Goal: Transaction & Acquisition: Purchase product/service

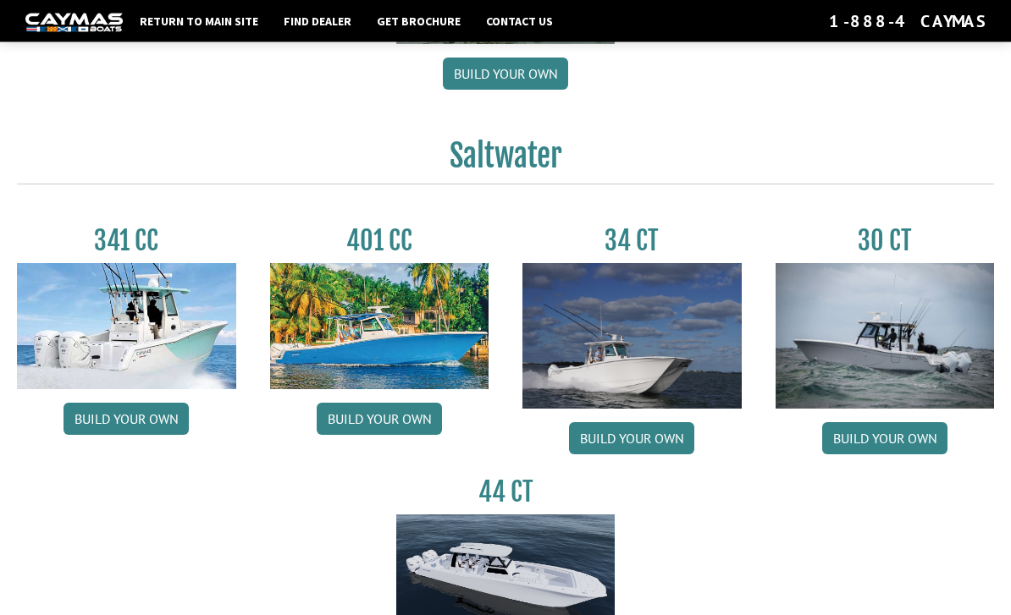
scroll to position [631, 0]
click at [354, 420] on link "Build your own" at bounding box center [379, 419] width 125 height 32
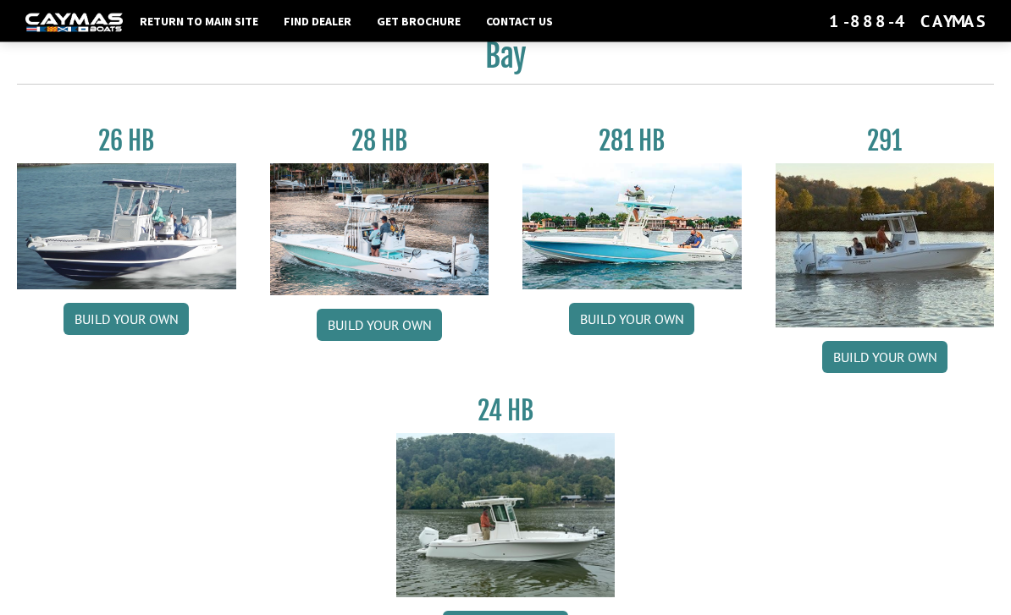
scroll to position [0, 0]
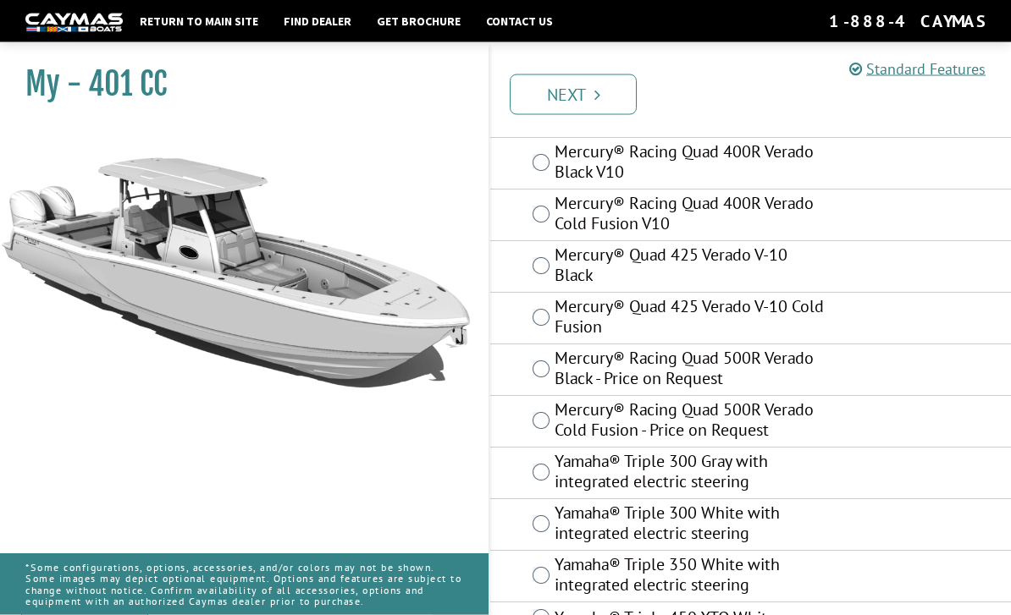
scroll to position [730, 0]
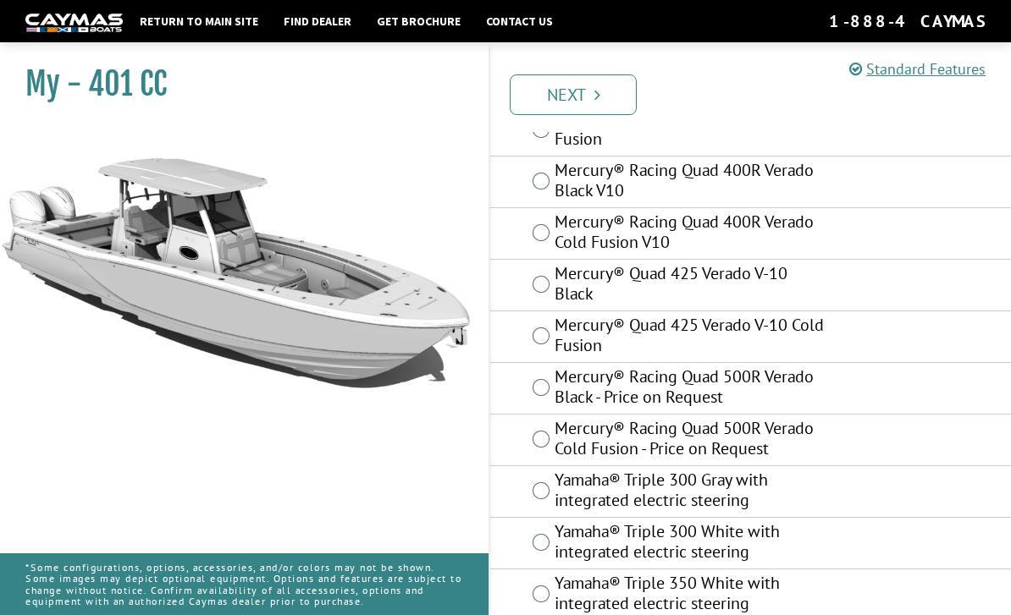
click at [520, 431] on div "Mercury® Racing Quad 500R Verado Cold Fusion - Price on Request" at bounding box center [750, 441] width 521 height 52
click at [518, 373] on div "Mercury® Racing Quad 500R Verado Black - Price on Request" at bounding box center [750, 389] width 521 height 52
click at [564, 547] on label "Yamaha® Triple 300 White with integrated electric steering" at bounding box center [690, 543] width 272 height 45
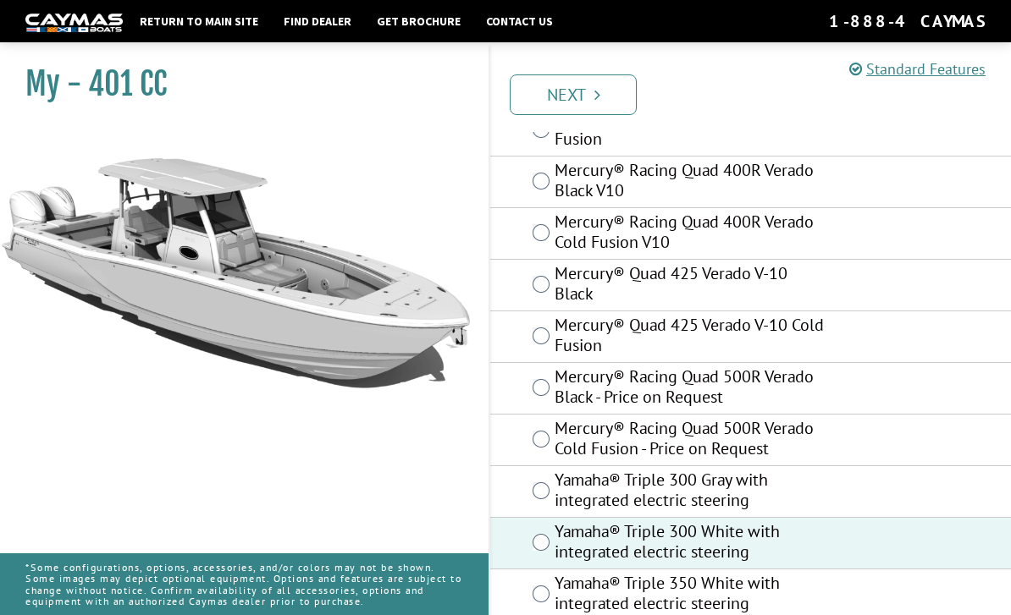
click at [563, 99] on link "Next" at bounding box center [573, 94] width 127 height 41
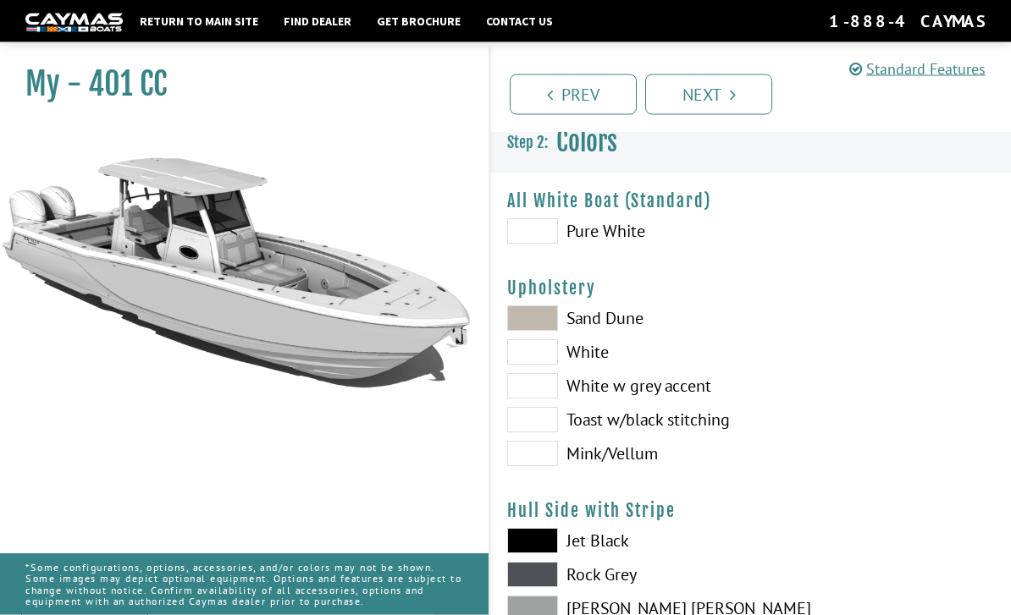
scroll to position [0, 0]
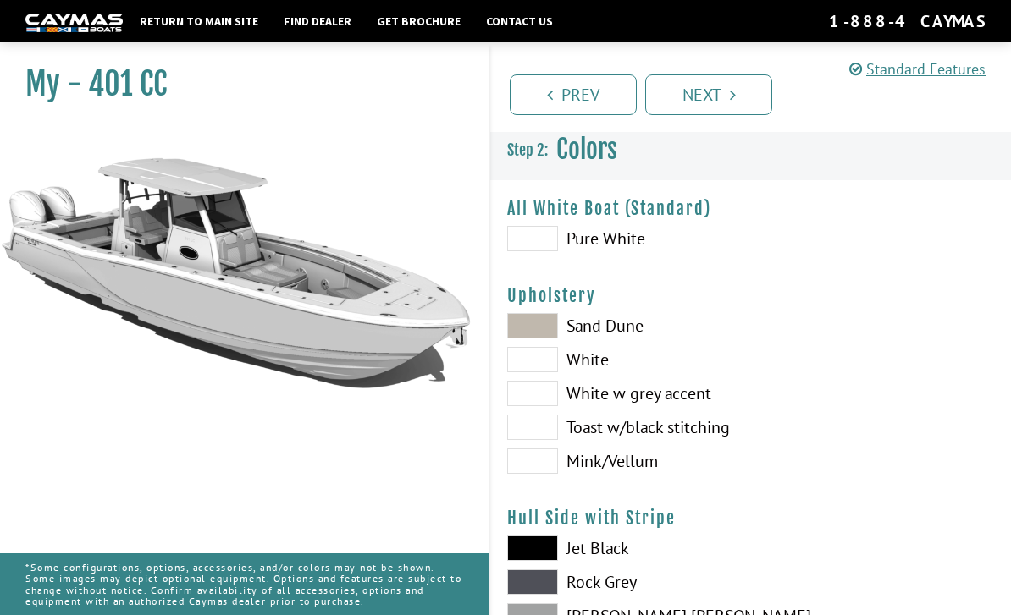
click at [523, 234] on span at bounding box center [532, 238] width 51 height 25
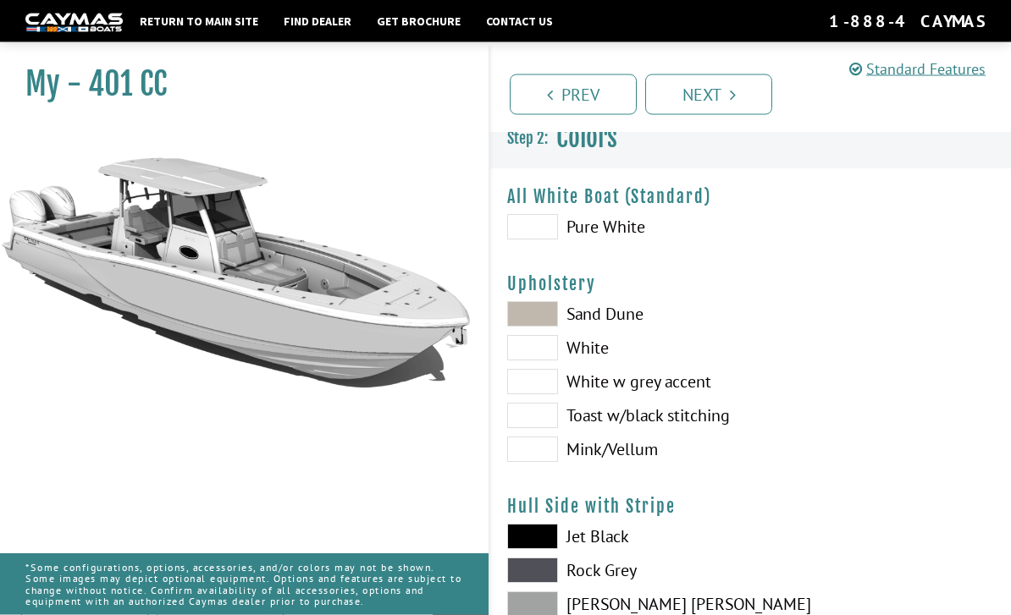
click at [534, 344] on span at bounding box center [532, 348] width 51 height 25
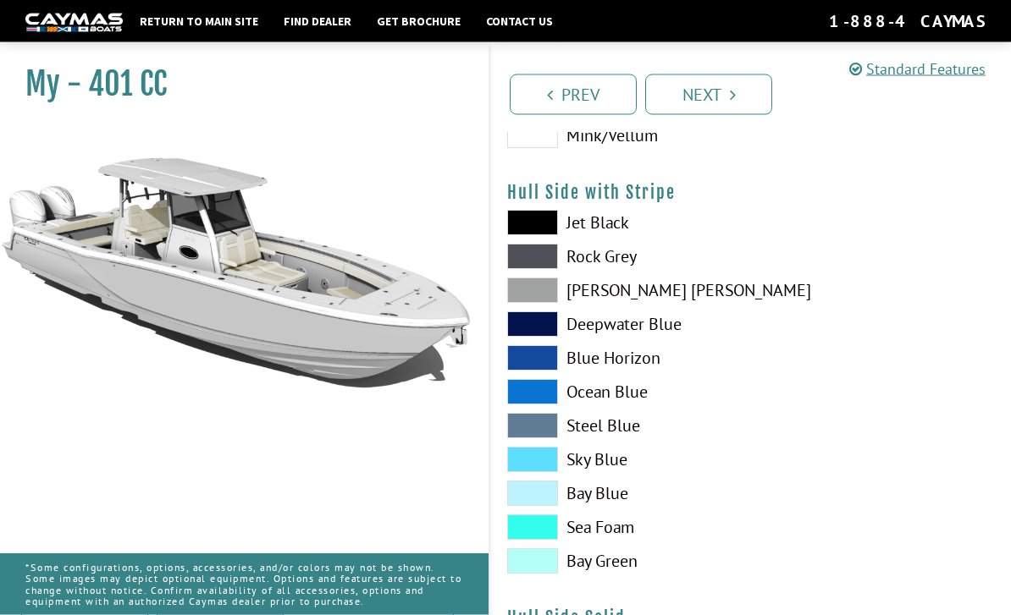
scroll to position [327, 0]
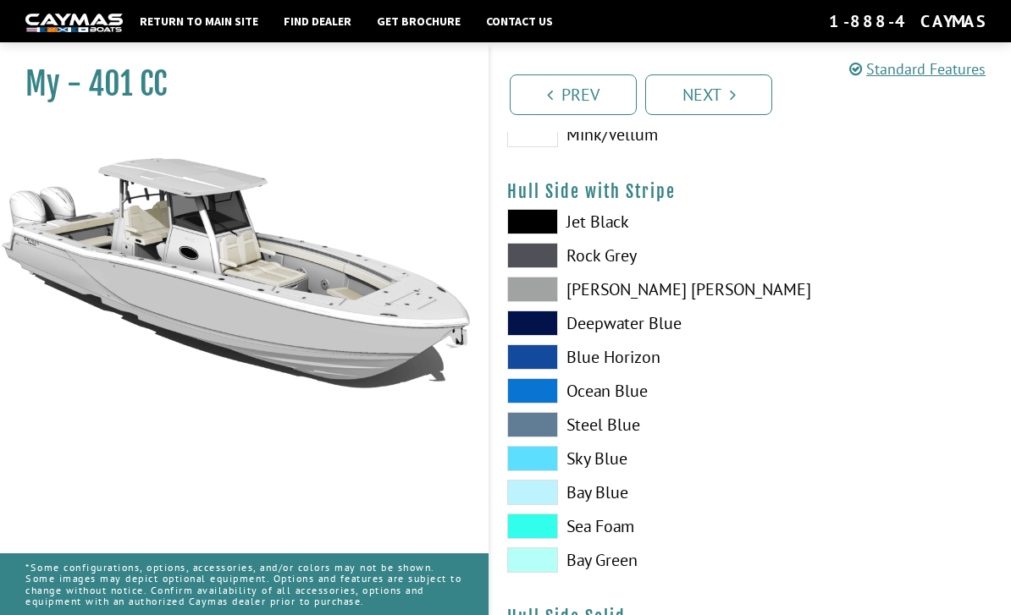
click at [542, 455] on span at bounding box center [532, 458] width 51 height 25
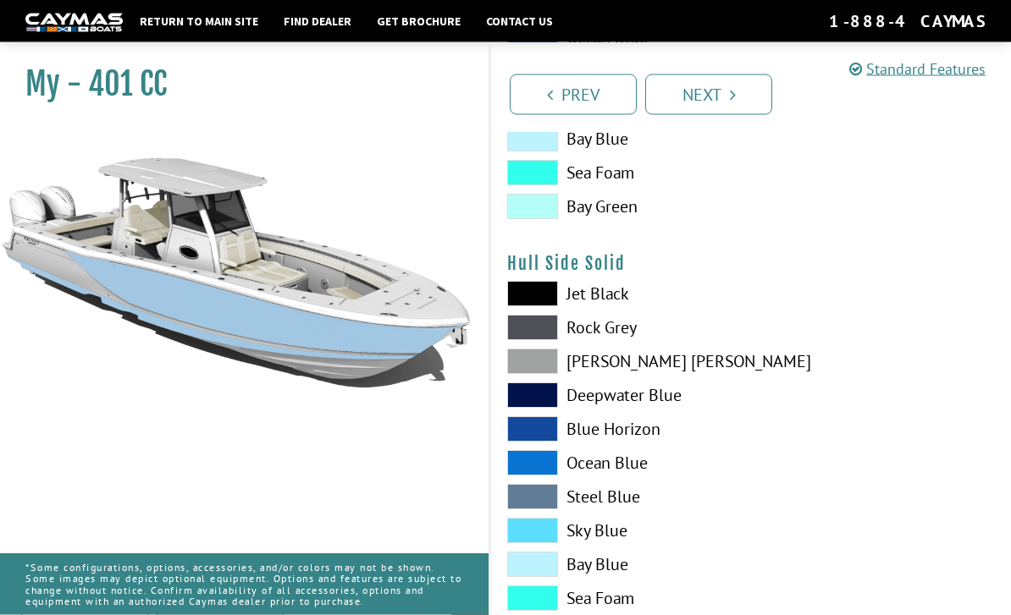
scroll to position [683, 0]
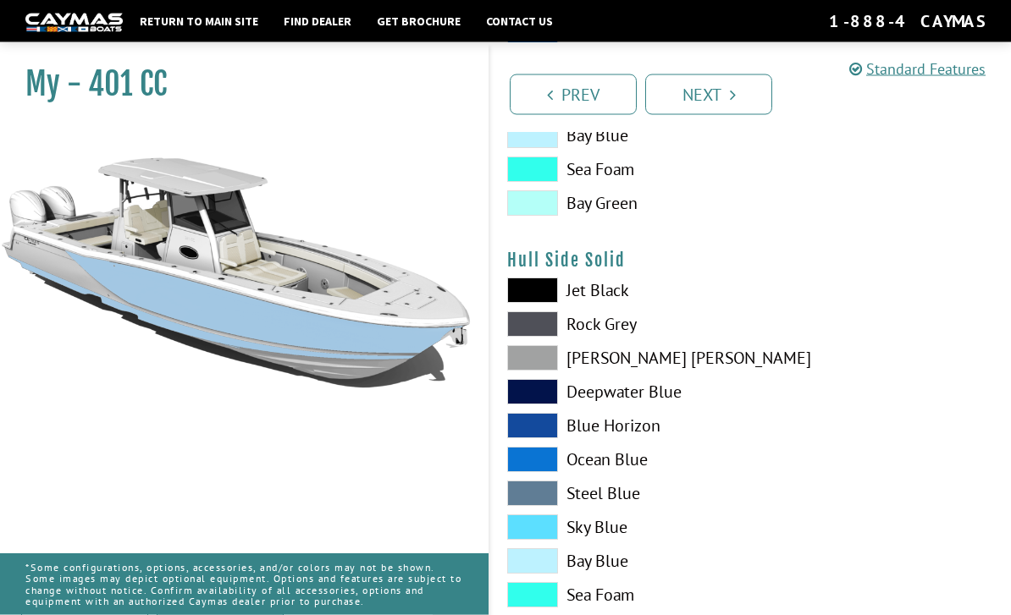
click at [528, 529] on span at bounding box center [532, 527] width 51 height 25
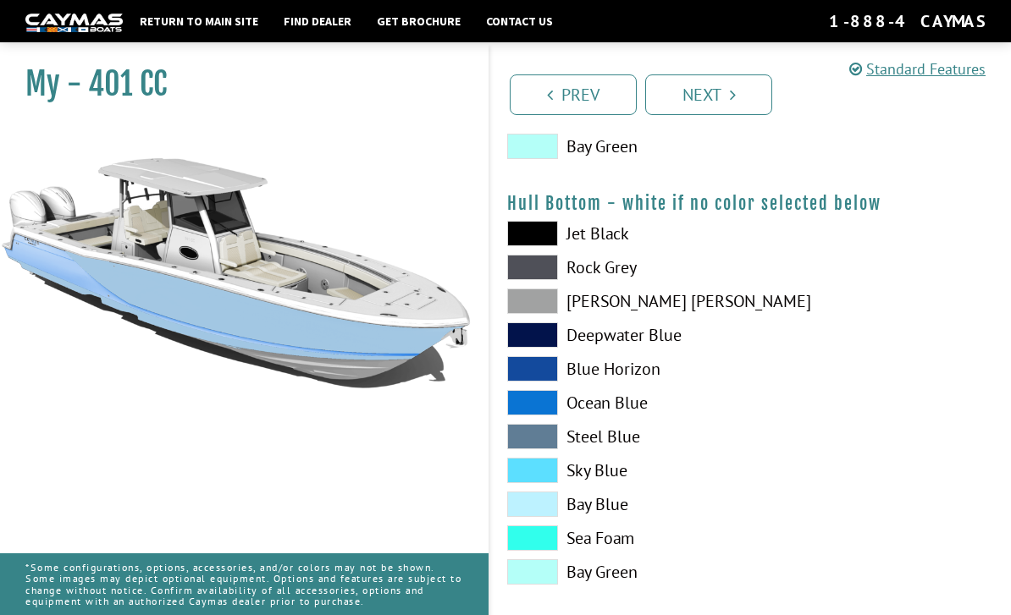
scroll to position [1185, 0]
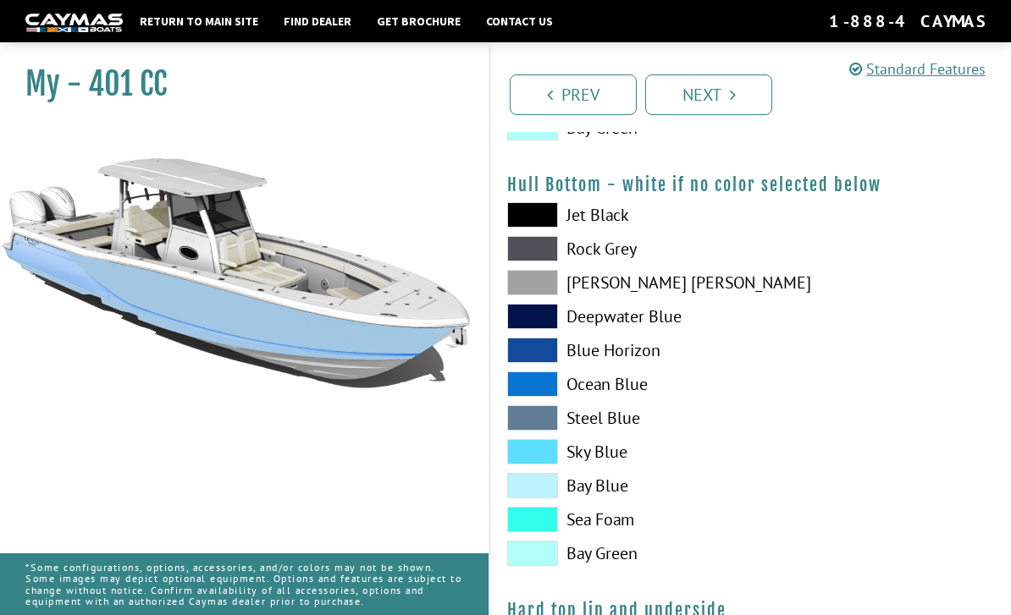
click at [516, 355] on span at bounding box center [532, 350] width 51 height 25
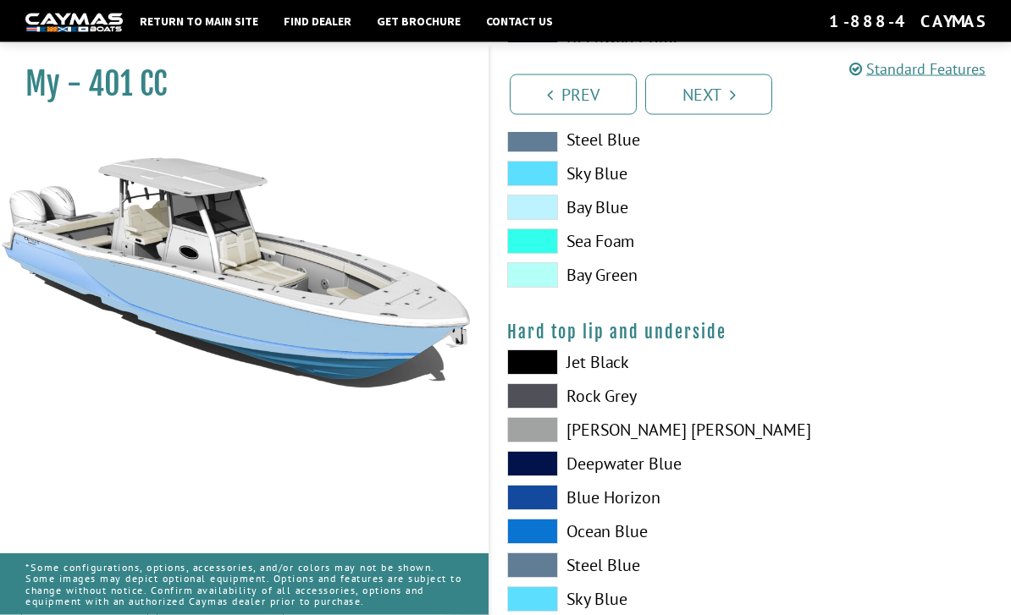
scroll to position [1464, 0]
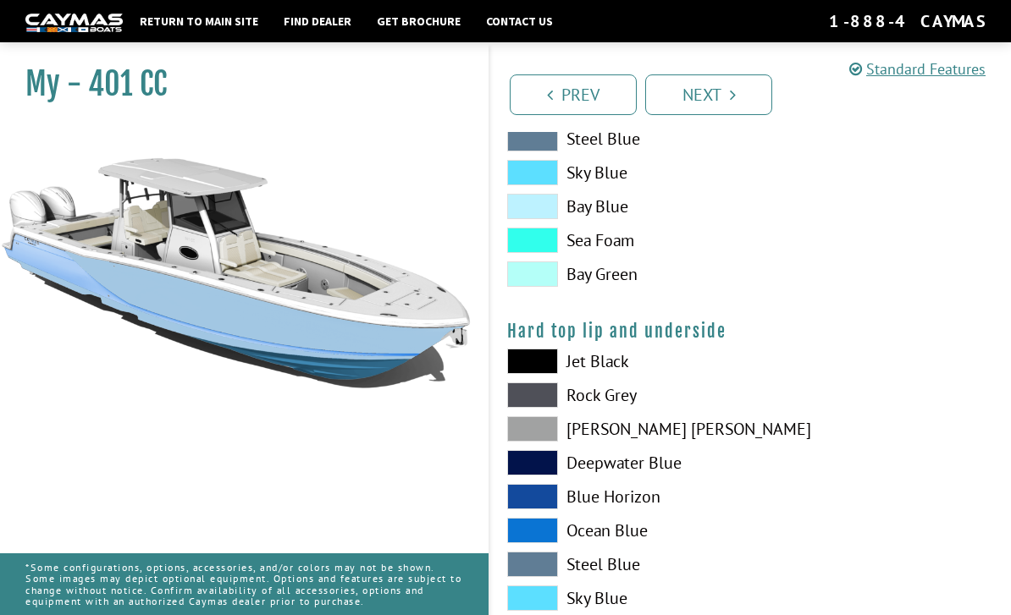
click at [529, 539] on span at bounding box center [532, 530] width 51 height 25
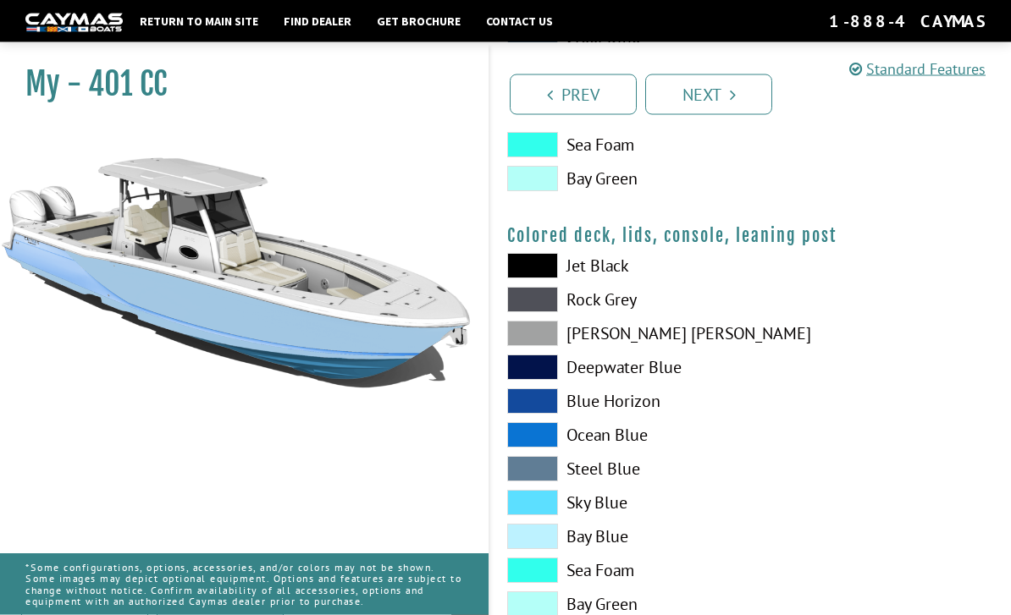
scroll to position [1990, 0]
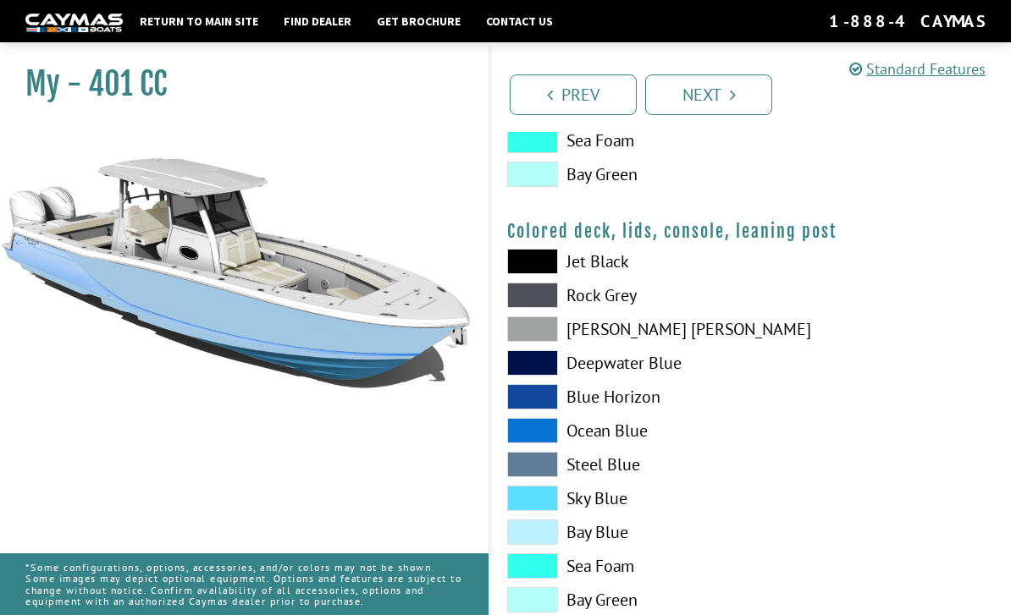
click at [537, 501] on span at bounding box center [532, 498] width 51 height 25
click at [712, 96] on link "Next" at bounding box center [708, 94] width 127 height 41
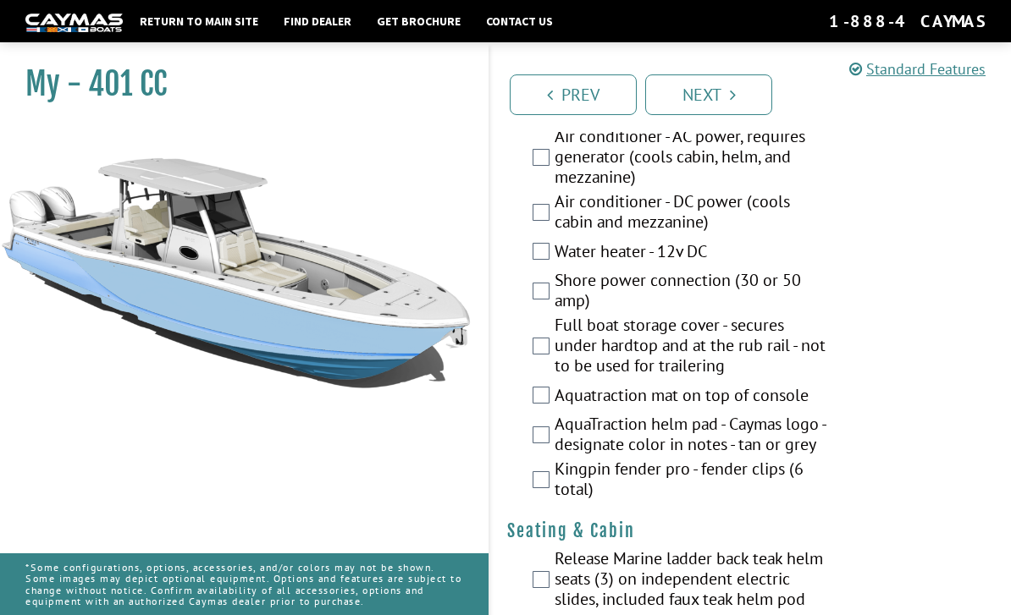
scroll to position [1581, 0]
click at [441, 223] on img at bounding box center [235, 359] width 471 height 471
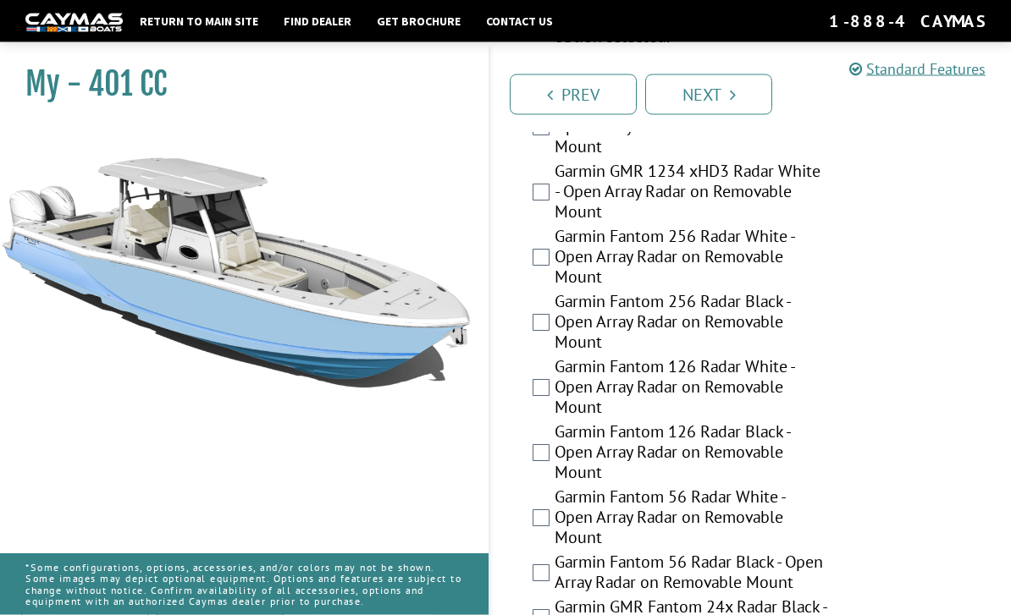
scroll to position [3965, 0]
